Goal: Communication & Community: Connect with others

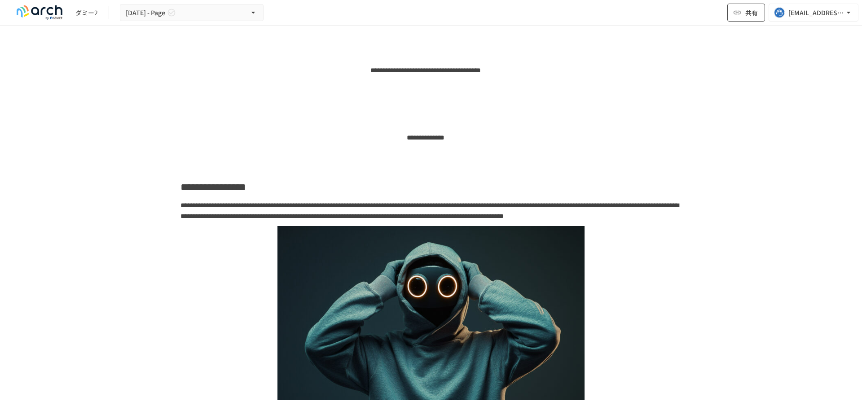
click at [744, 13] on button "共有" at bounding box center [747, 13] width 38 height 18
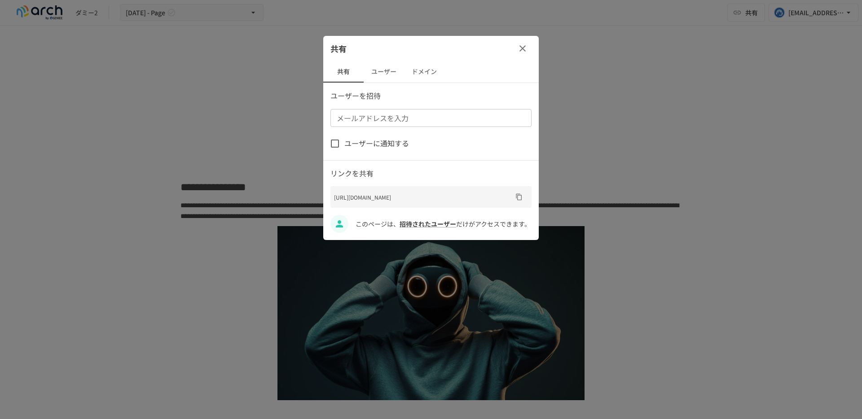
click at [387, 79] on button "ユーザー" at bounding box center [384, 72] width 40 height 22
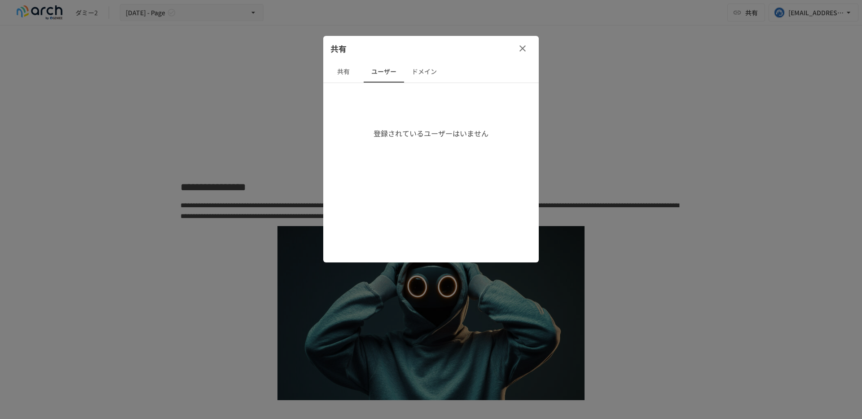
click at [350, 67] on button "共有" at bounding box center [343, 72] width 40 height 22
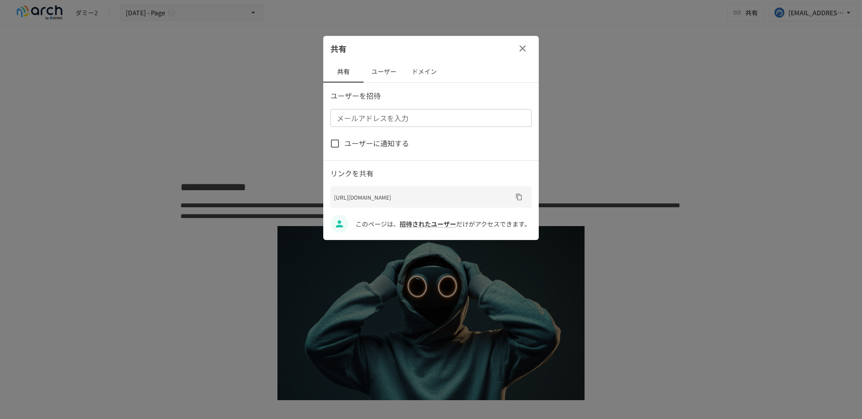
click at [366, 117] on div "メールアドレスを入力 メールアドレスを入力" at bounding box center [431, 118] width 201 height 18
type input "**********"
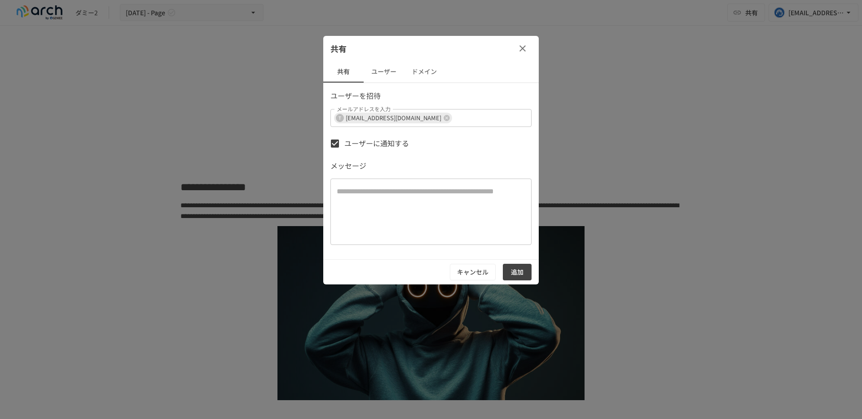
click at [370, 201] on textarea at bounding box center [431, 212] width 189 height 52
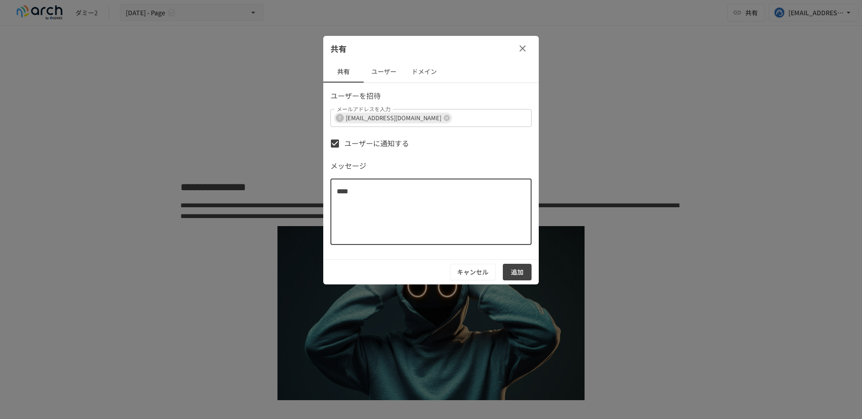
type textarea "****"
click at [523, 275] on button "追加" at bounding box center [517, 272] width 29 height 17
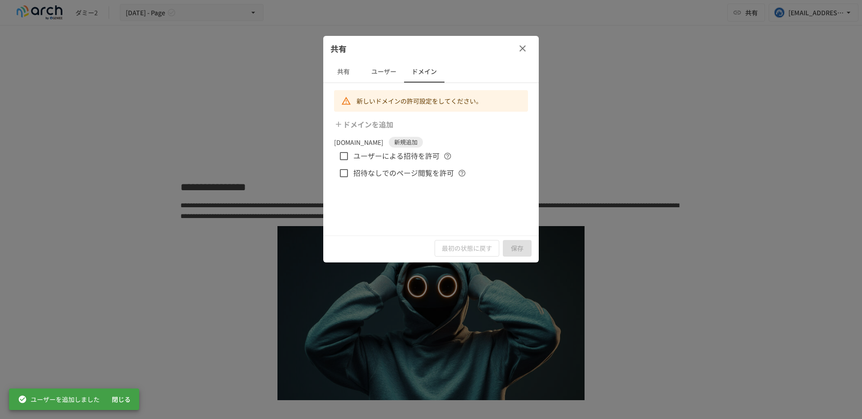
click at [384, 70] on button "ユーザー" at bounding box center [384, 72] width 40 height 22
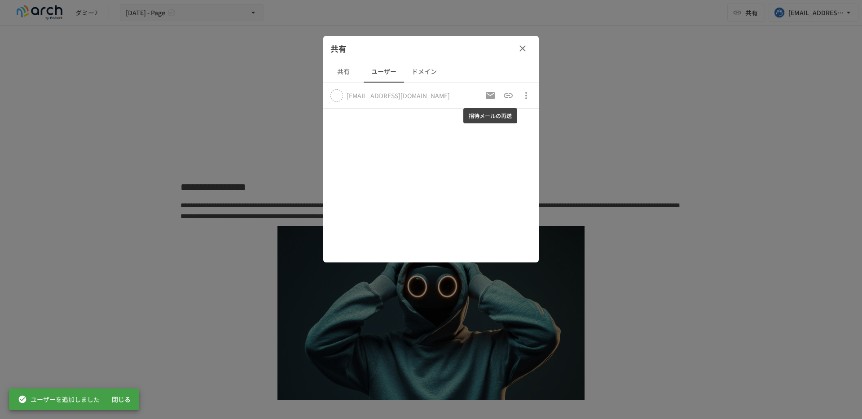
click at [489, 98] on icon "招待メールの再送" at bounding box center [490, 95] width 9 height 7
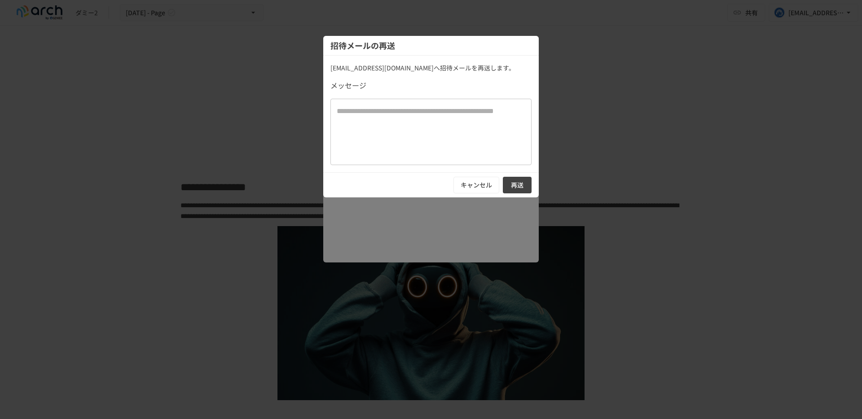
click at [385, 129] on textarea at bounding box center [431, 132] width 189 height 52
type textarea "****"
click at [524, 187] on button "再送" at bounding box center [517, 185] width 29 height 17
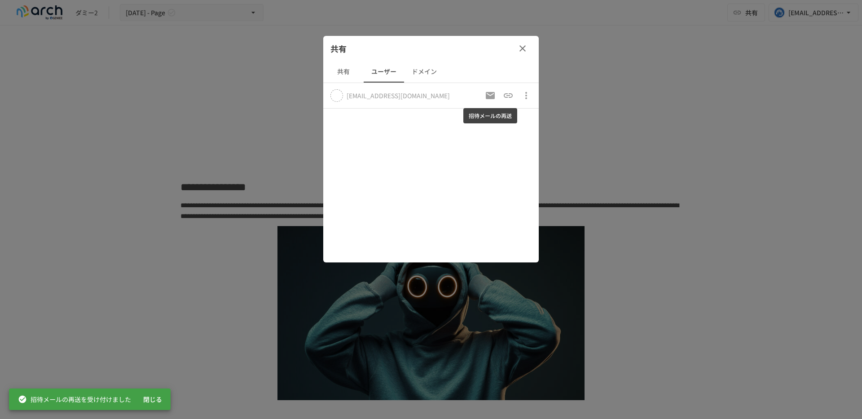
click at [492, 96] on icon "招待メールの再送" at bounding box center [490, 95] width 9 height 7
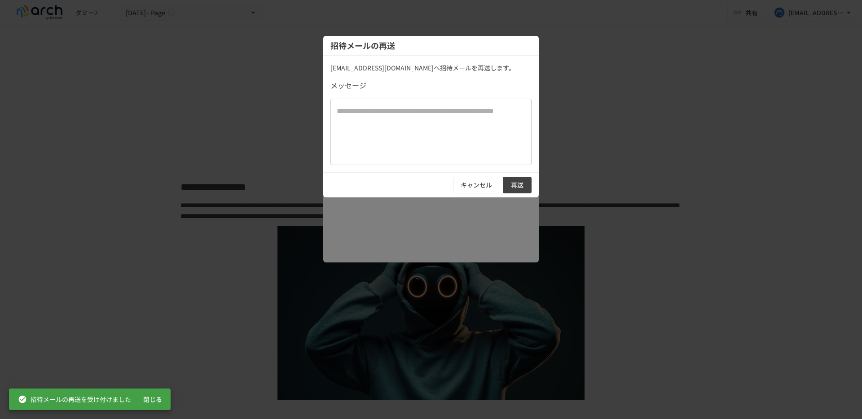
click at [395, 139] on textarea at bounding box center [431, 132] width 189 height 52
type textarea "*"
click at [516, 180] on button "再送" at bounding box center [517, 185] width 29 height 17
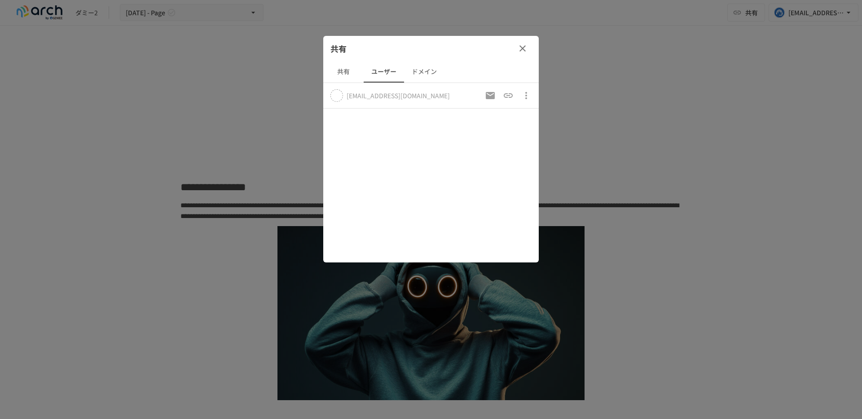
click at [343, 72] on button "共有" at bounding box center [343, 72] width 40 height 22
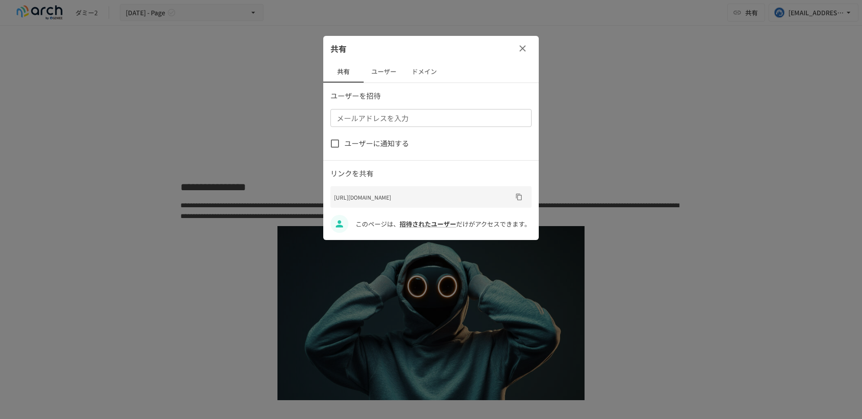
click at [361, 121] on input "メールアドレスを入力" at bounding box center [430, 118] width 194 height 13
click at [361, 124] on input "メールアドレスを入力" at bounding box center [430, 118] width 194 height 13
type input "**********"
click at [436, 146] on div "ユーザーに通知する" at bounding box center [431, 143] width 201 height 19
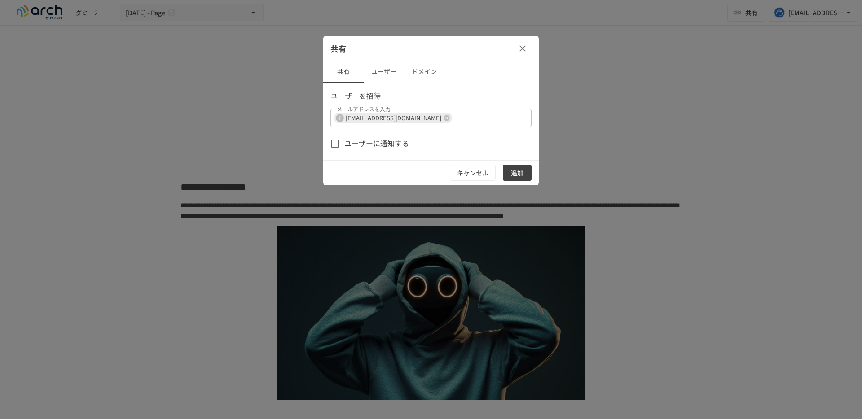
click at [384, 149] on span "ユーザーに通知する" at bounding box center [376, 144] width 65 height 12
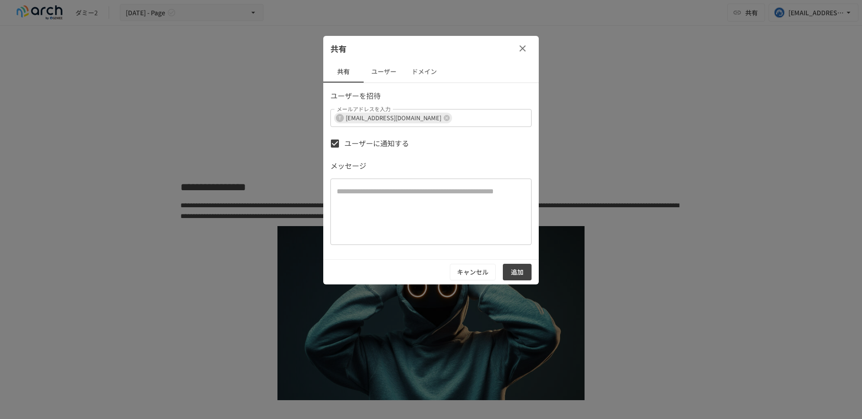
click at [384, 149] on span "ユーザーに通知する" at bounding box center [376, 144] width 65 height 12
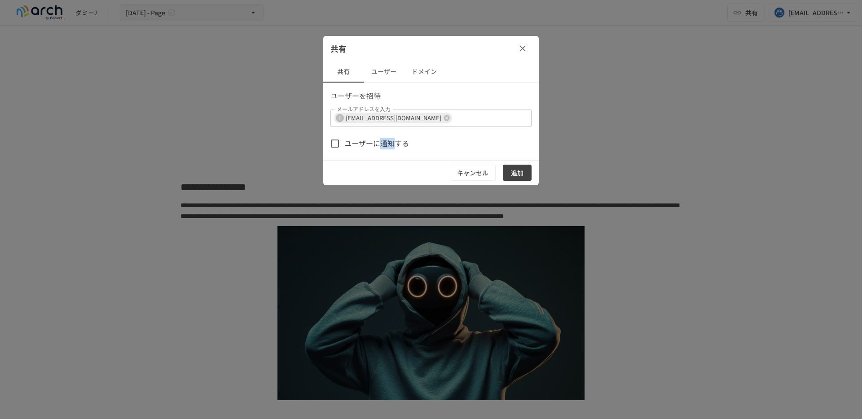
click at [363, 147] on span "ユーザーに通知する" at bounding box center [376, 144] width 65 height 12
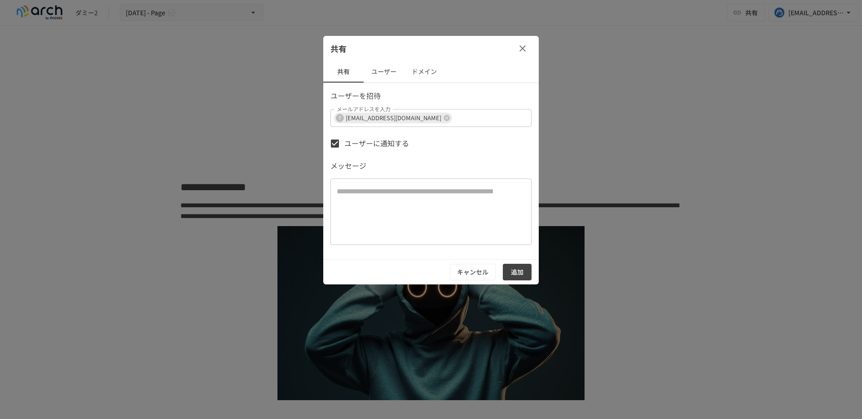
click at [360, 217] on textarea at bounding box center [431, 212] width 189 height 52
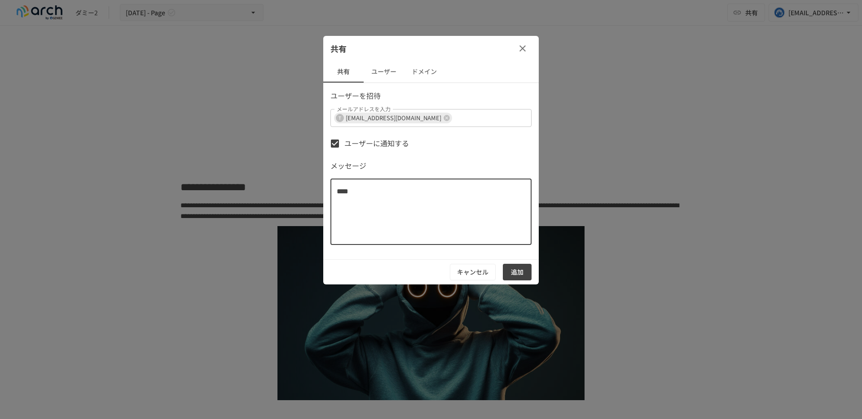
type textarea "****"
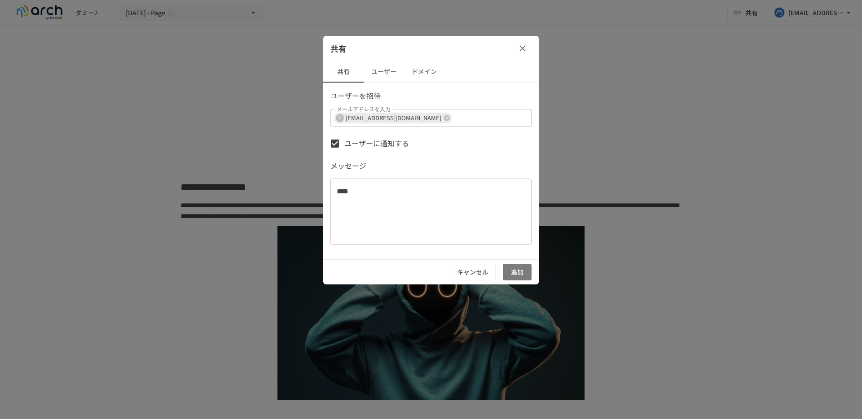
click at [519, 269] on button "追加" at bounding box center [517, 272] width 29 height 17
